Goal: Task Accomplishment & Management: Use online tool/utility

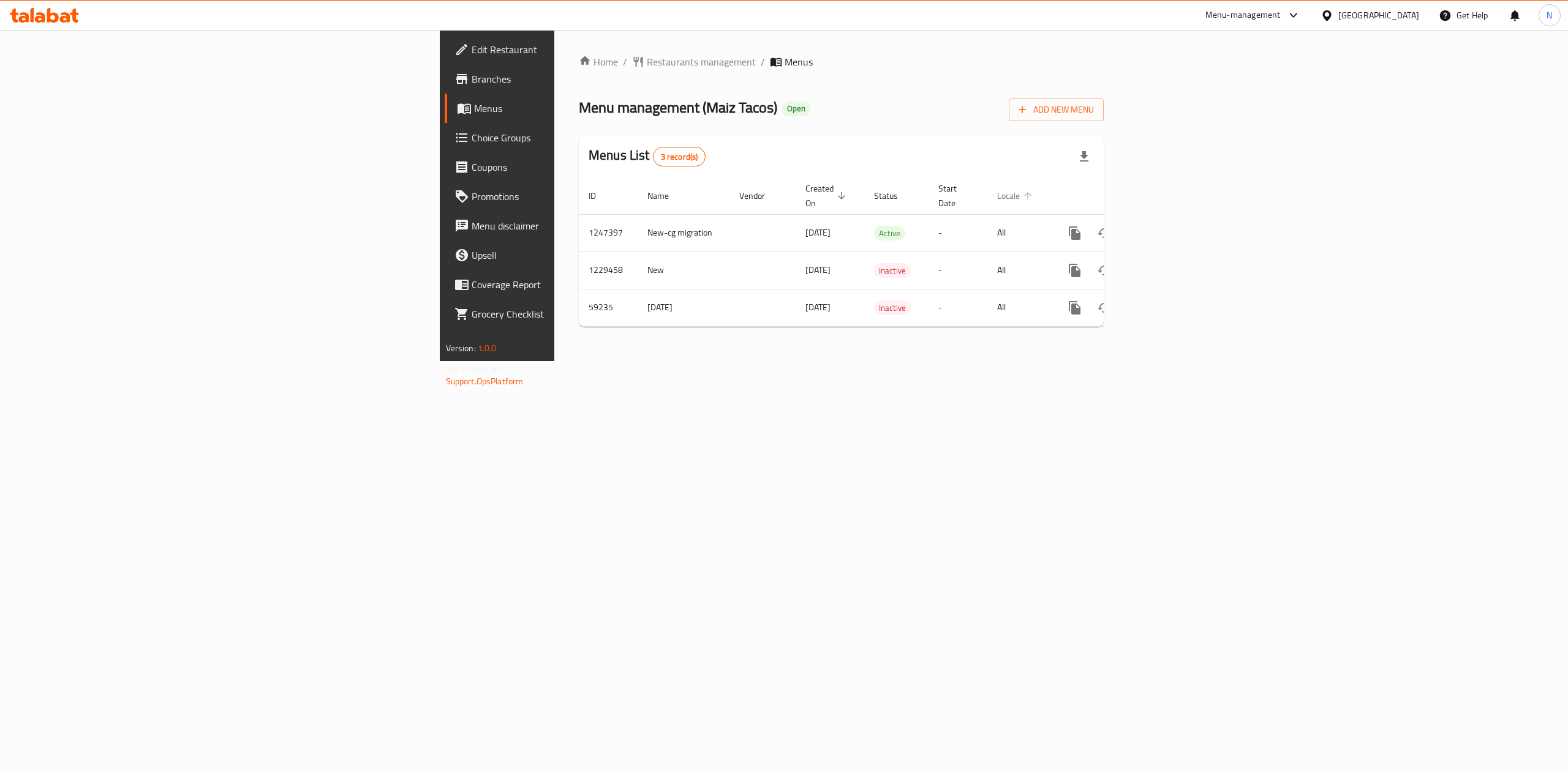
click at [1036, 191] on span "Locale" at bounding box center [1016, 195] width 39 height 15
click at [795, 258] on td "[DATE]" at bounding box center [830, 270] width 68 height 37
click at [1050, 221] on td "All" at bounding box center [1019, 233] width 63 height 37
click at [1050, 181] on th "Locale sorted ascending" at bounding box center [1019, 196] width 63 height 37
click at [1178, 300] on link "enhanced table" at bounding box center [1163, 308] width 29 height 29
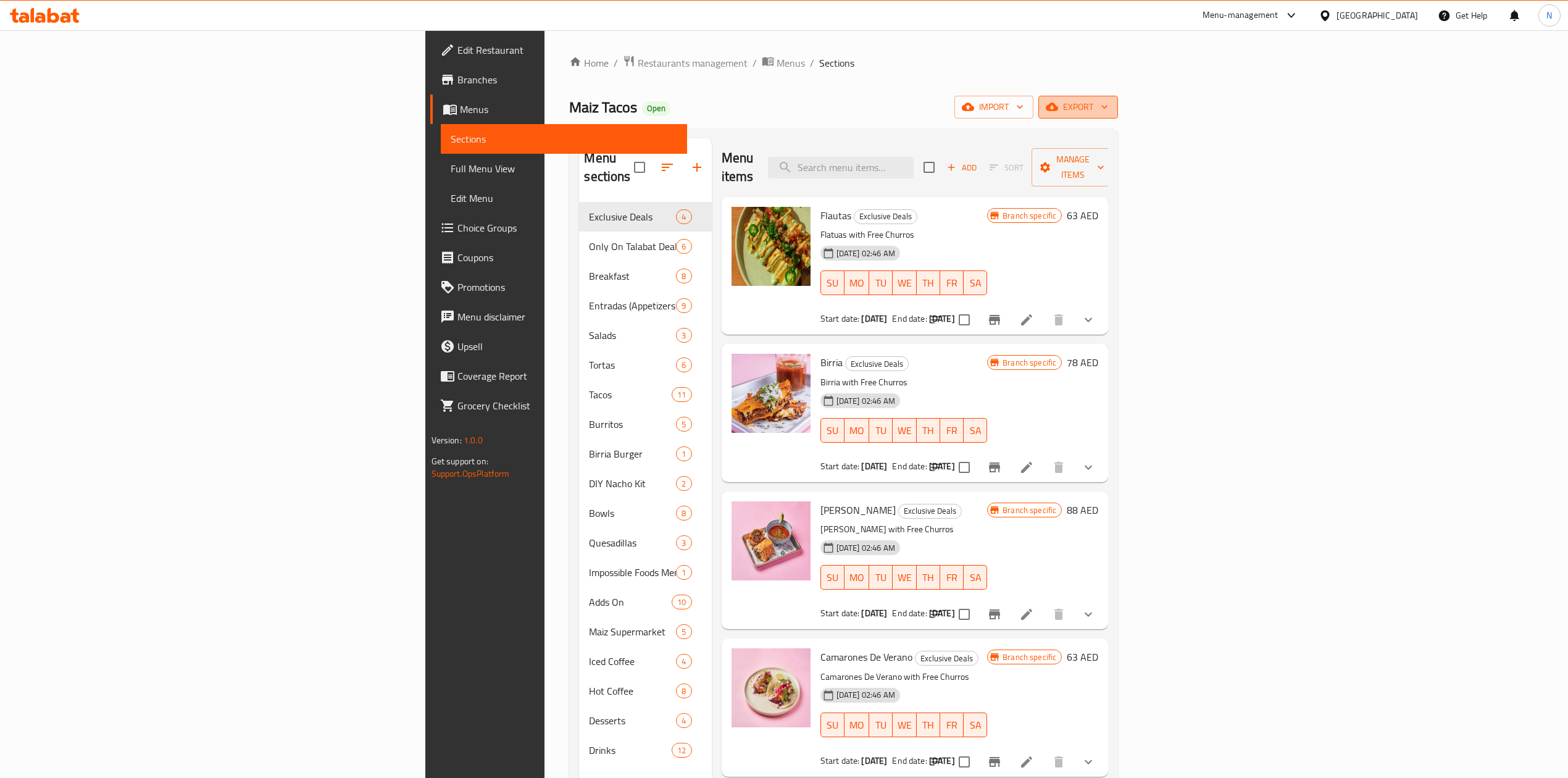
click at [1108, 101] on span "export" at bounding box center [1078, 107] width 60 height 15
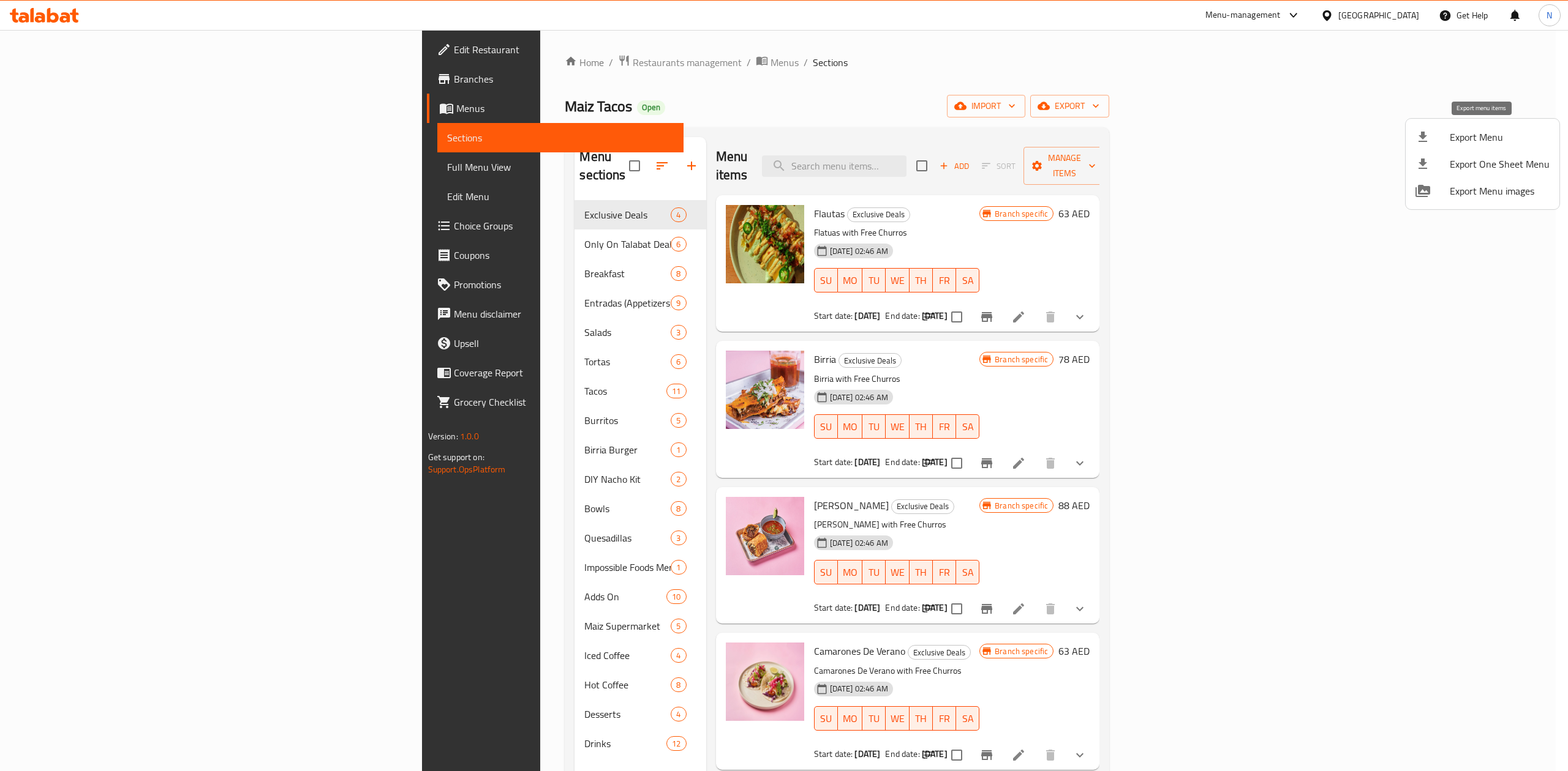
click at [1475, 130] on span "Export Menu" at bounding box center [1500, 137] width 100 height 15
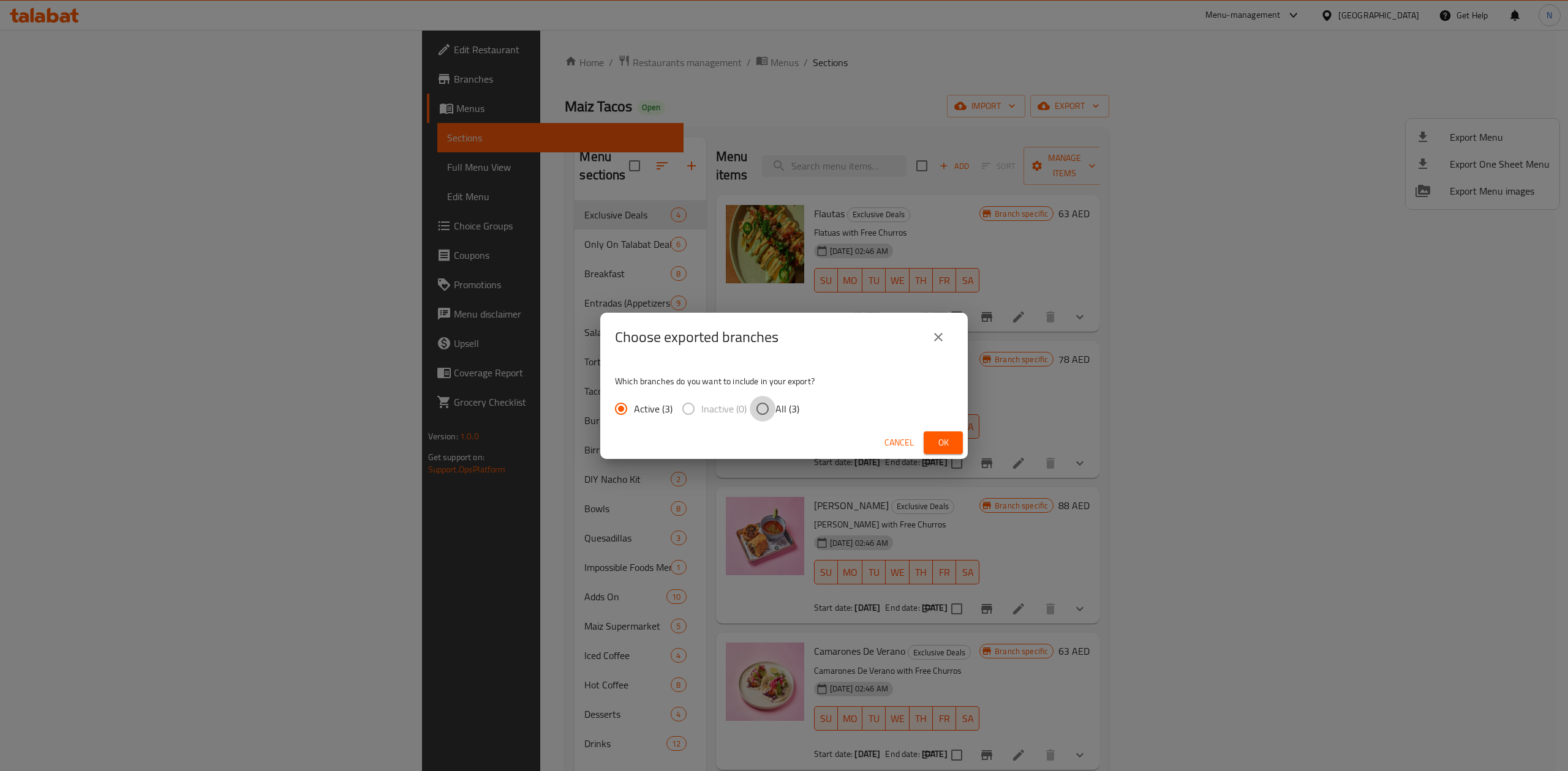
click at [752, 412] on input "All (3)" at bounding box center [763, 409] width 26 height 26
radio input "true"
click at [944, 444] on span "Ok" at bounding box center [943, 443] width 20 height 15
